Goal: Navigation & Orientation: Find specific page/section

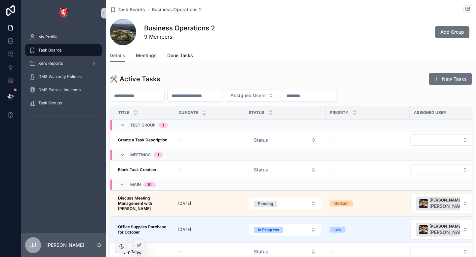
click at [142, 58] on span "Meetings" at bounding box center [146, 55] width 21 height 7
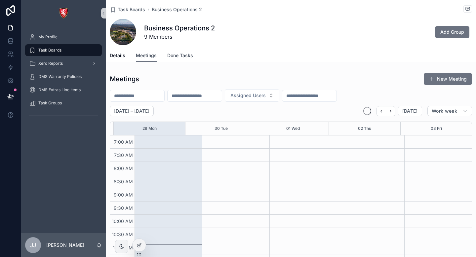
scroll to position [185, 0]
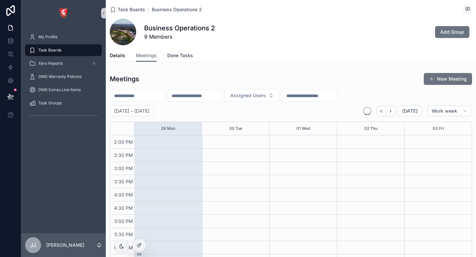
click at [185, 56] on span "Done Tasks" at bounding box center [180, 55] width 26 height 7
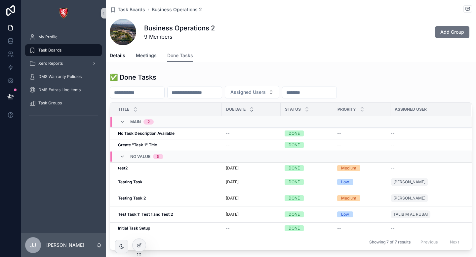
click at [146, 59] on span "Meetings" at bounding box center [146, 55] width 21 height 7
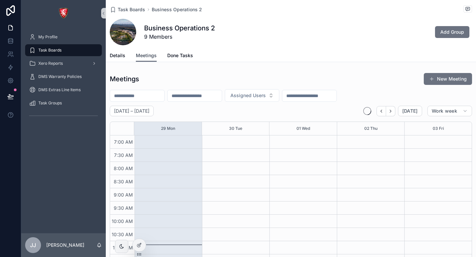
scroll to position [185, 0]
click at [139, 248] on div at bounding box center [139, 245] width 13 height 13
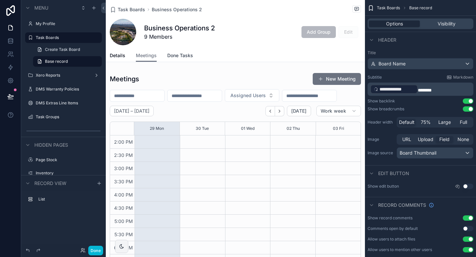
click at [175, 53] on span "Done Tasks" at bounding box center [180, 55] width 26 height 7
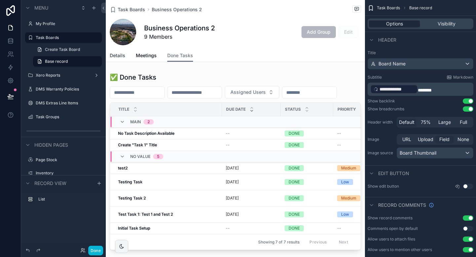
click at [124, 55] on span "Details" at bounding box center [118, 55] width 16 height 7
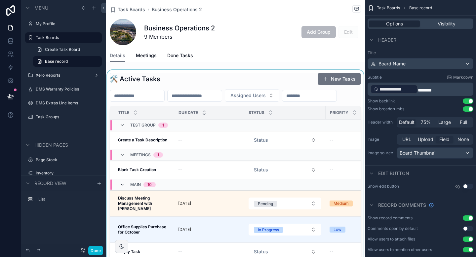
click at [123, 184] on icon "scrollable content" at bounding box center [122, 184] width 5 height 5
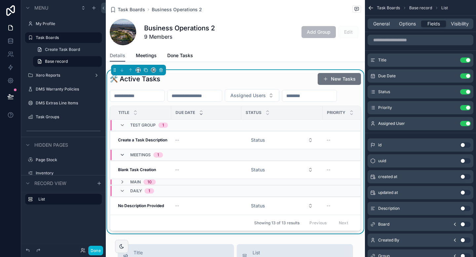
click at [122, 156] on icon "scrollable content" at bounding box center [122, 155] width 5 height 5
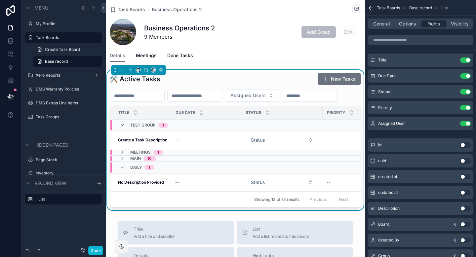
click at [121, 126] on icon "scrollable content" at bounding box center [122, 125] width 5 height 5
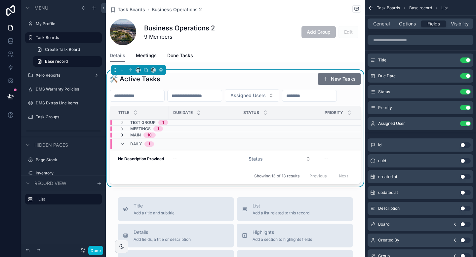
click at [123, 135] on icon "scrollable content" at bounding box center [122, 135] width 5 height 5
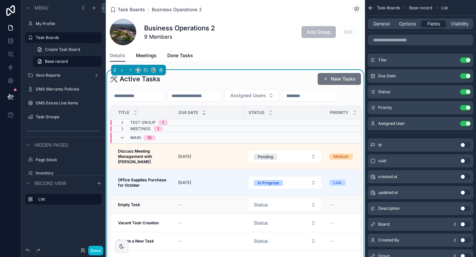
click at [184, 200] on td "--" at bounding box center [209, 205] width 70 height 18
click at [251, 31] on div "Business Operations 2 9 Members Add Group Edit" at bounding box center [235, 32] width 251 height 26
